Goal: Communication & Community: Ask a question

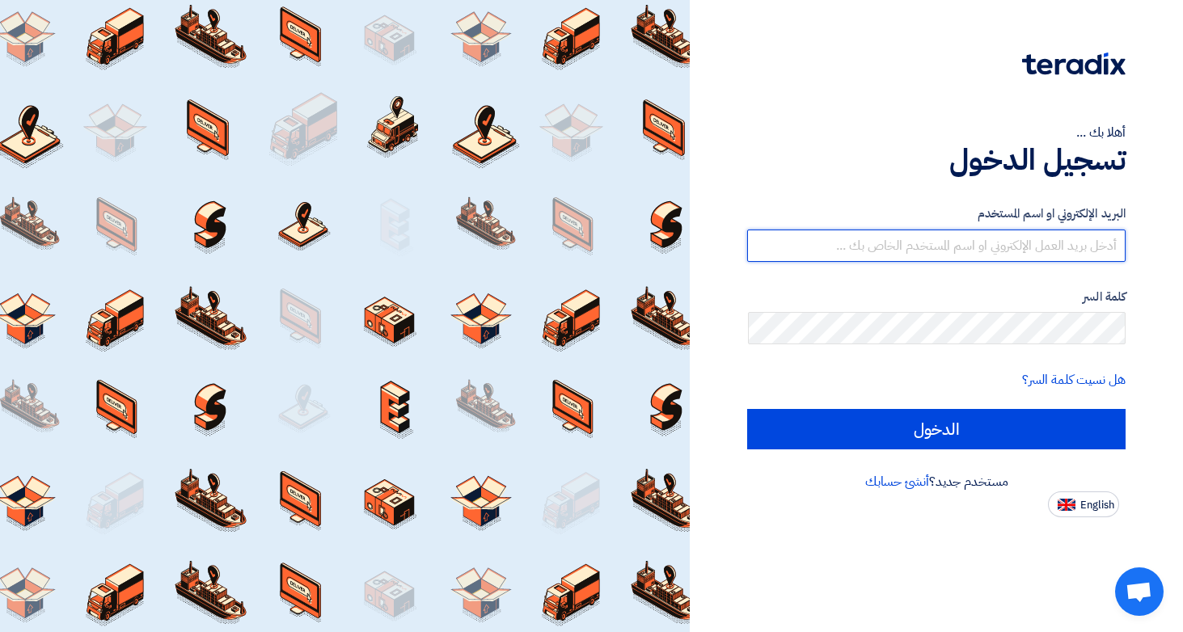
type input "[EMAIL_ADDRESS][DOMAIN_NAME]"
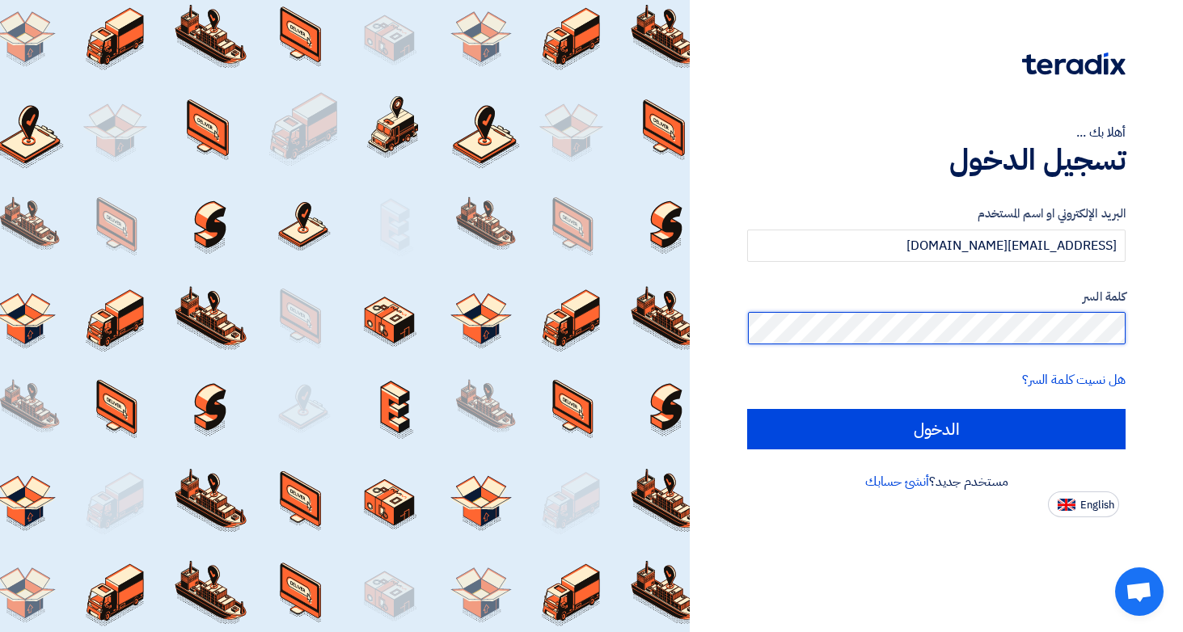
click at [936, 429] on input "الدخول" at bounding box center [936, 429] width 378 height 40
type input "Sign in"
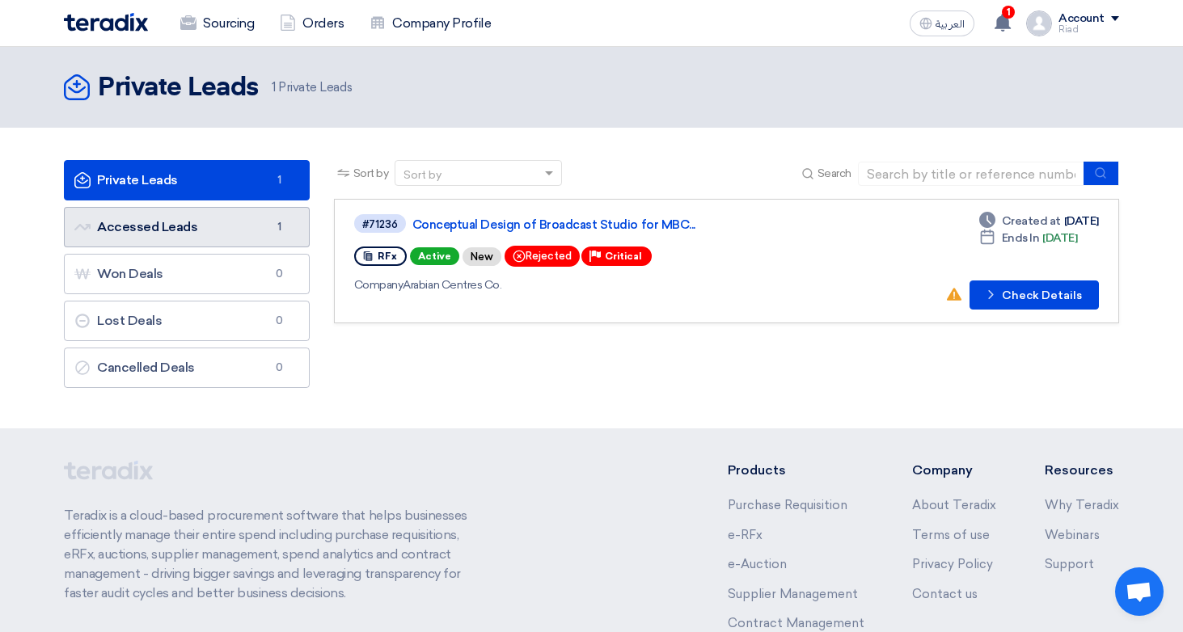
click at [237, 222] on link "Accessed Leads Accessed Leads 1" at bounding box center [187, 227] width 246 height 40
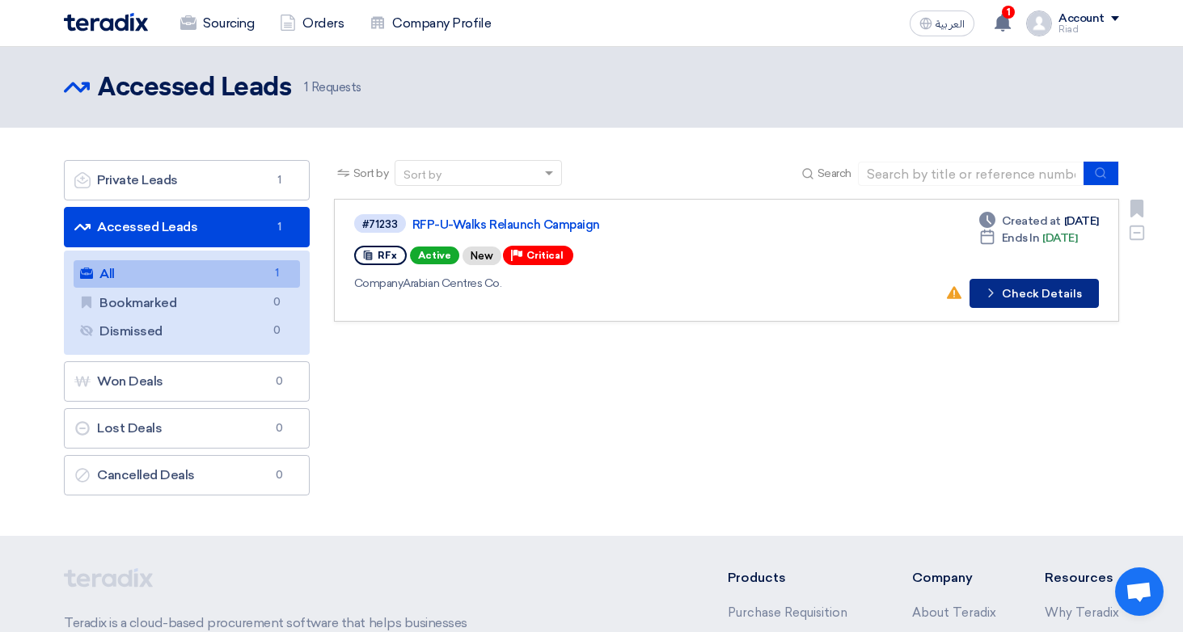
click at [1014, 285] on button "Check details Check Details" at bounding box center [1034, 293] width 129 height 29
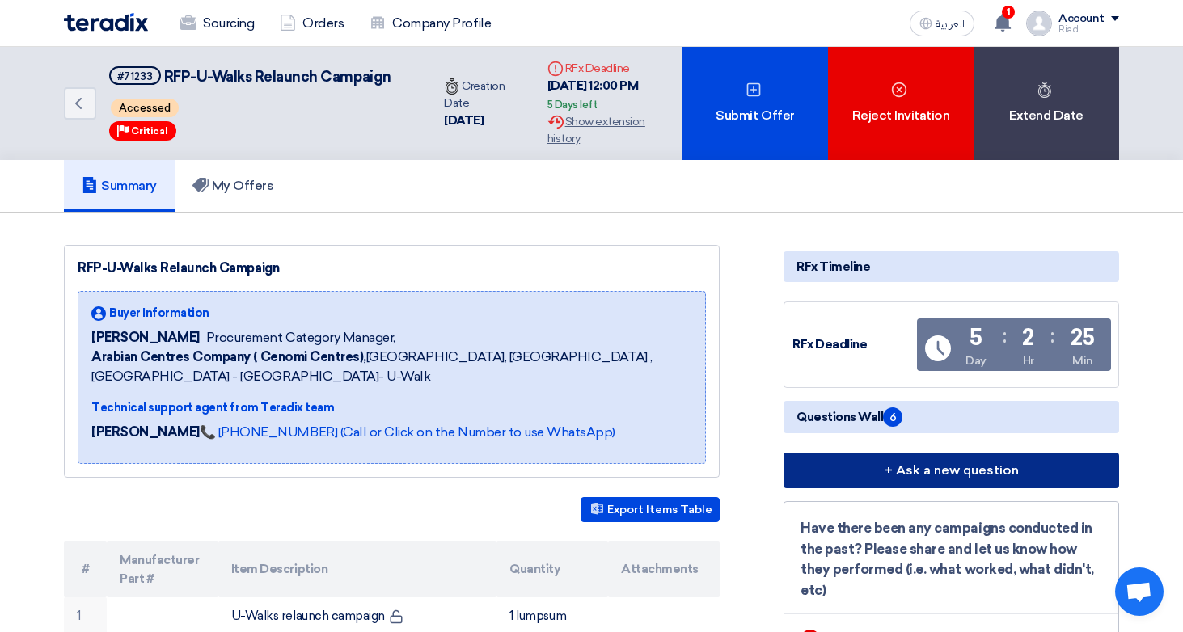
click at [915, 466] on button "+ Ask a new question" at bounding box center [952, 471] width 336 height 36
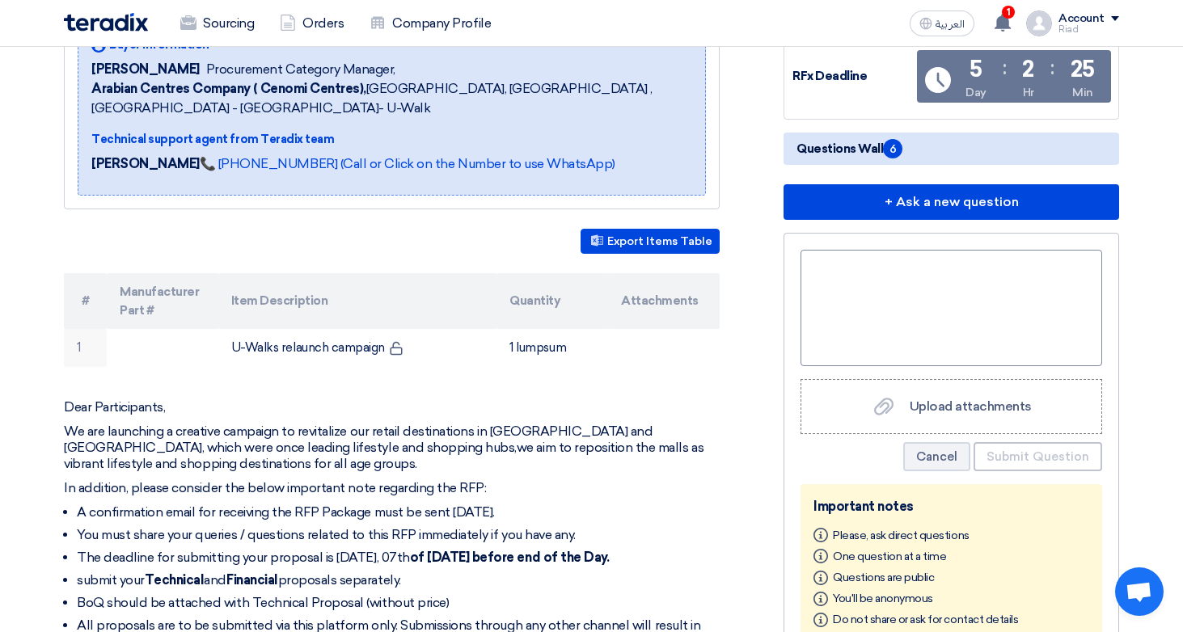
scroll to position [270, 0]
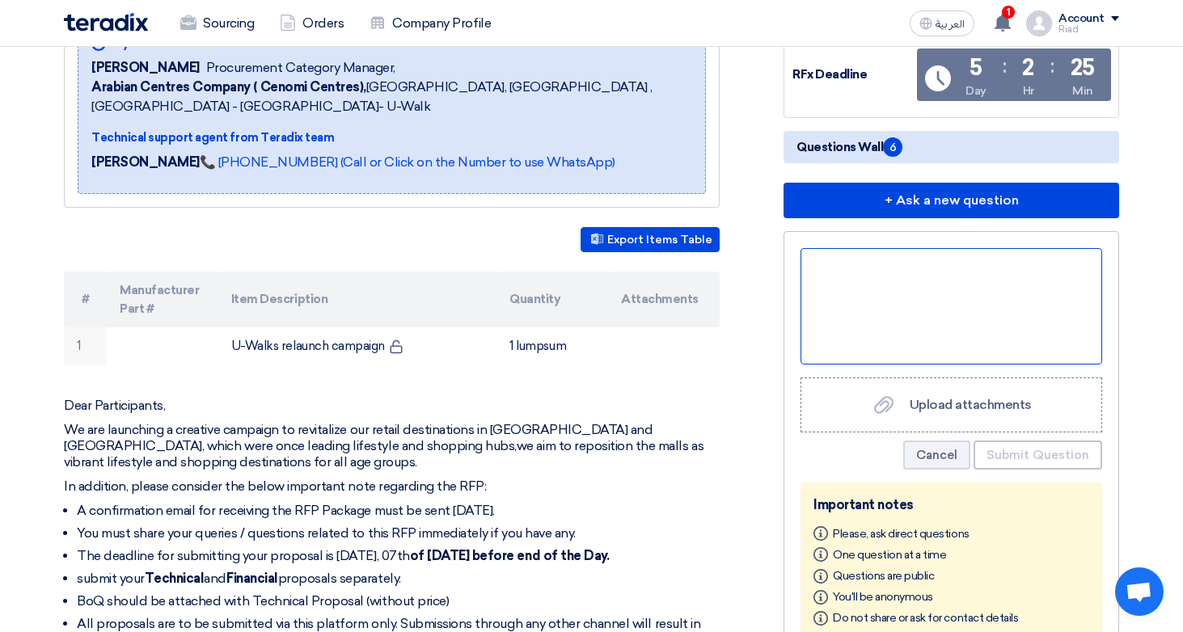
click at [835, 275] on div at bounding box center [952, 306] width 302 height 116
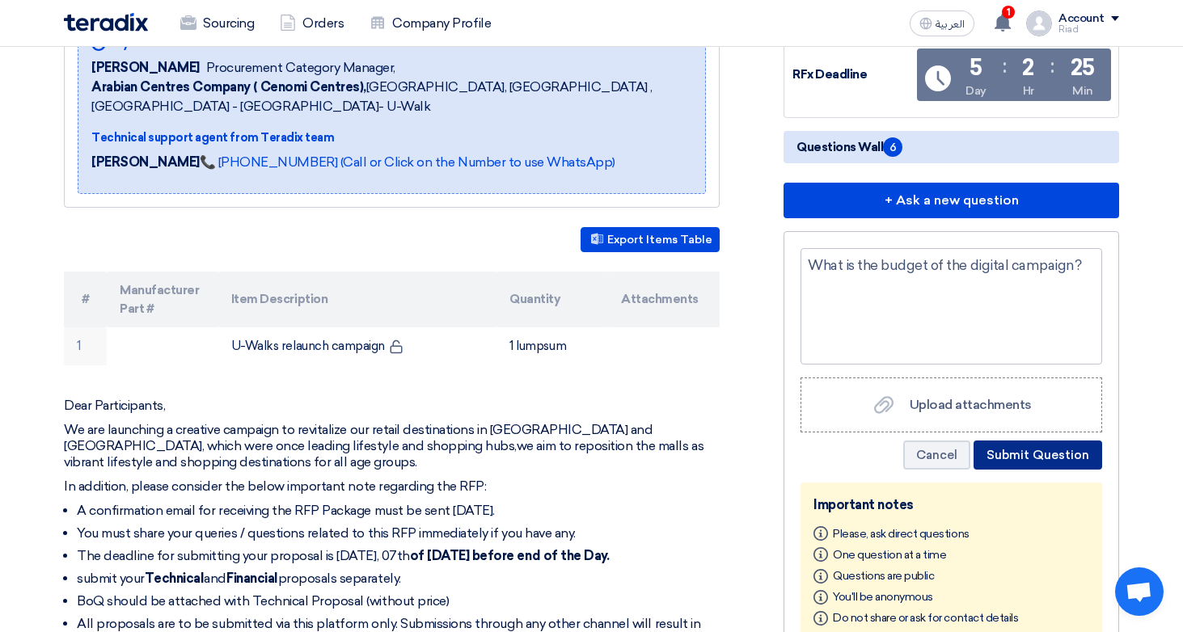
click at [1019, 457] on button "Submit Question" at bounding box center [1038, 455] width 129 height 29
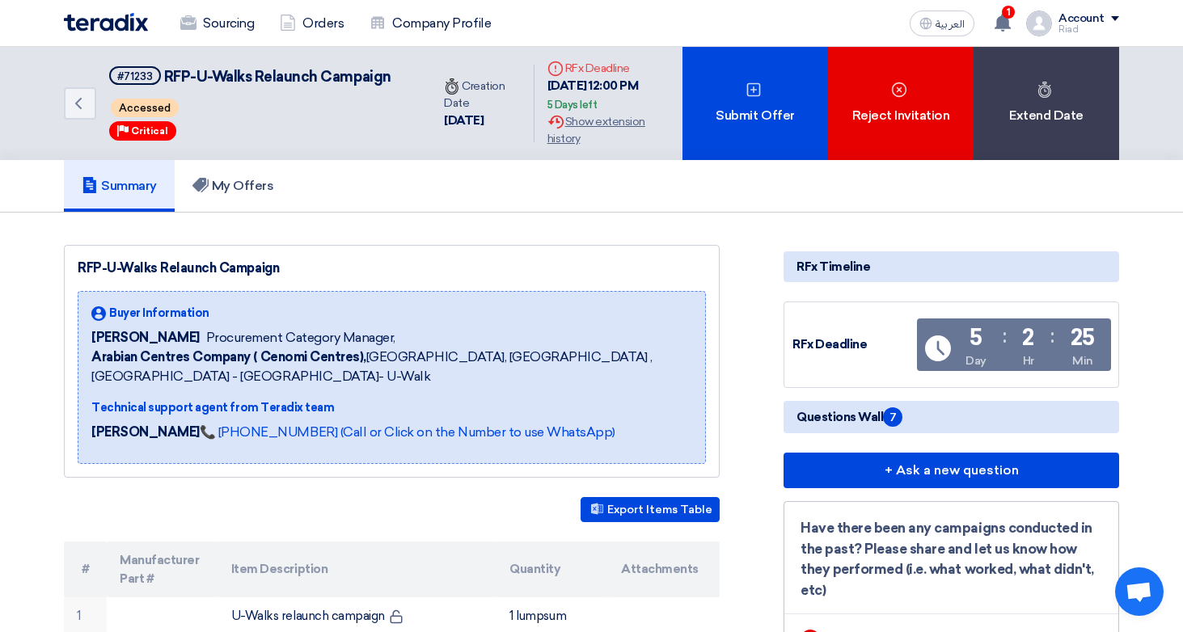
scroll to position [0, 0]
